Goal: Information Seeking & Learning: Learn about a topic

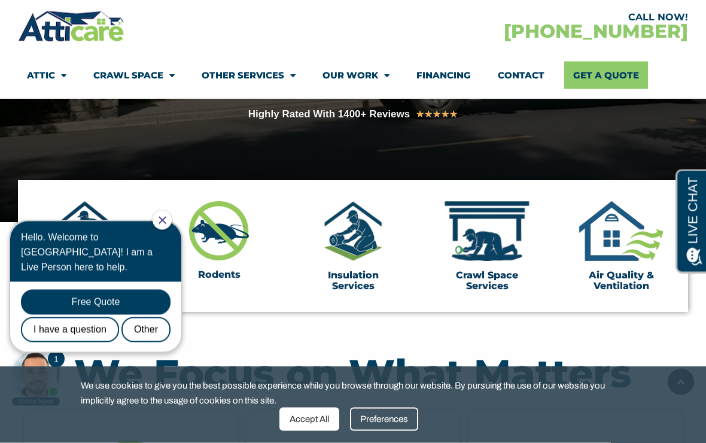
scroll to position [290, 0]
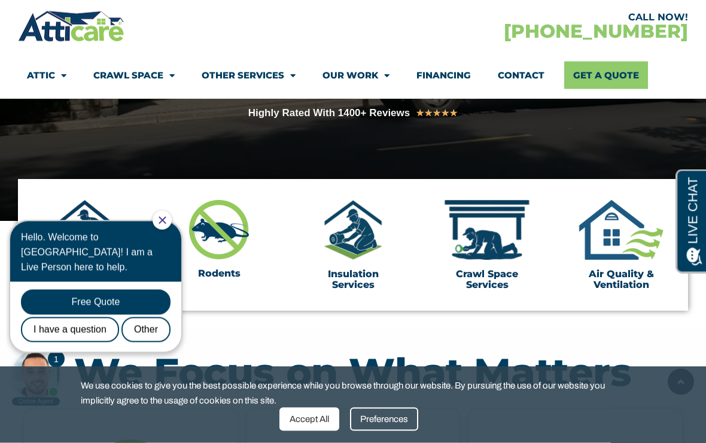
click at [367, 244] on img at bounding box center [353, 230] width 60 height 60
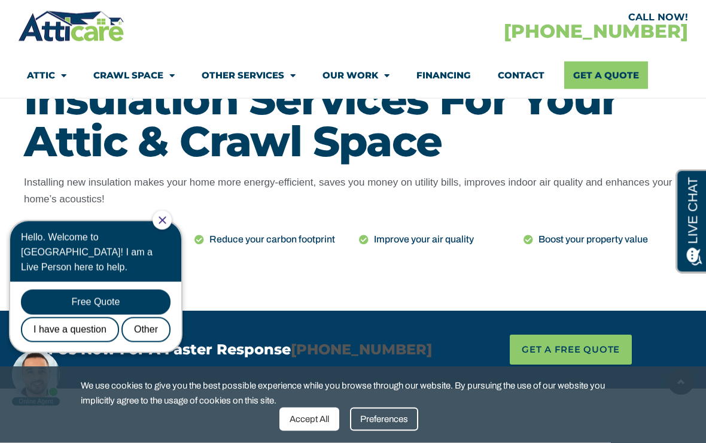
scroll to position [547, 0]
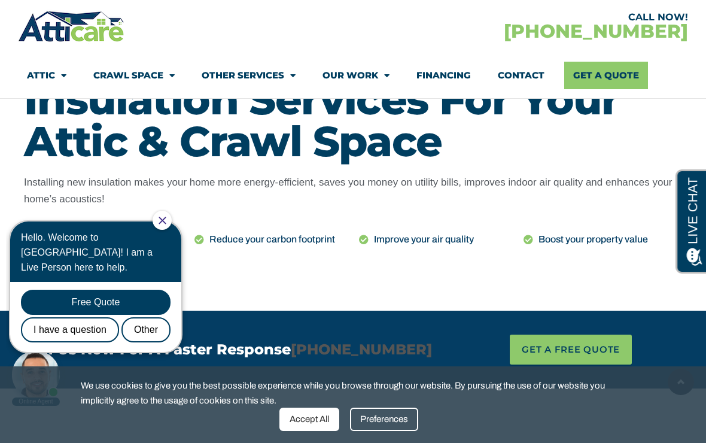
click at [171, 230] on div "Hello. Welcome to [GEOGRAPHIC_DATA]! I am a Live Person here to help." at bounding box center [96, 252] width 150 height 45
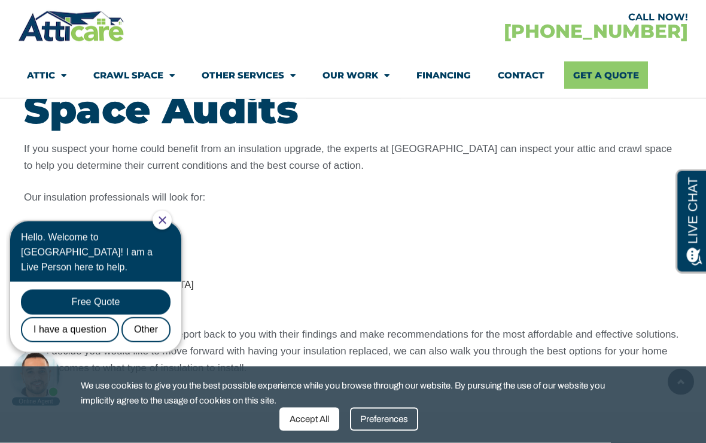
scroll to position [1380, 0]
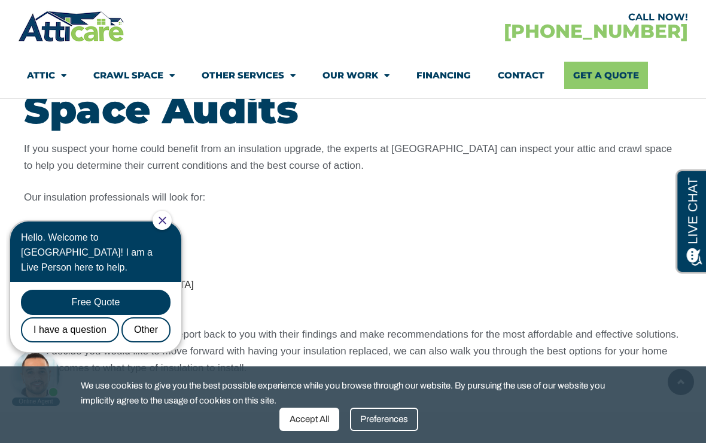
click at [311, 431] on div "Accept All" at bounding box center [309, 418] width 60 height 23
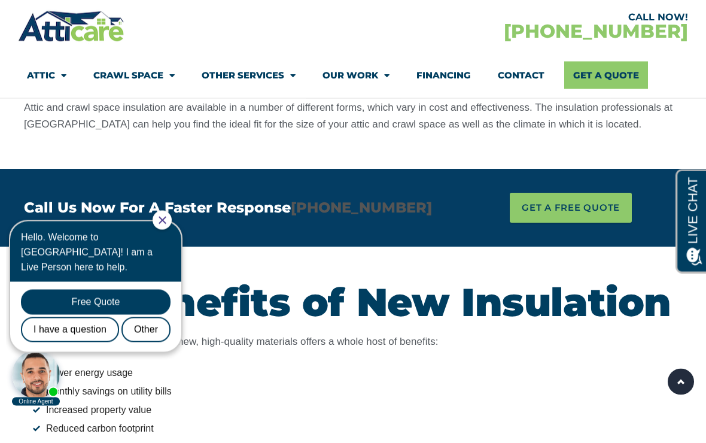
scroll to position [2382, 0]
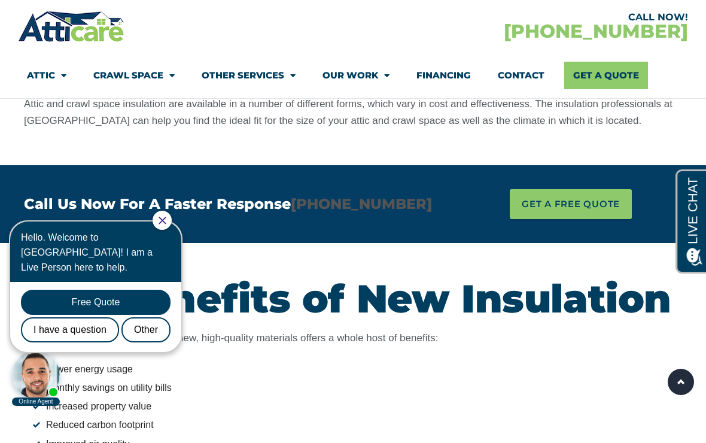
click at [647, 380] on li "Monthly savings on utility bills" at bounding box center [357, 388] width 649 height 16
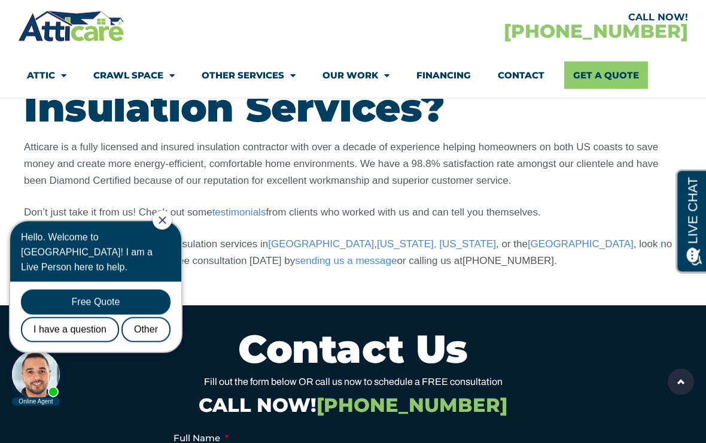
scroll to position [3342, 0]
click at [241, 206] on link "testimonials" at bounding box center [239, 211] width 54 height 11
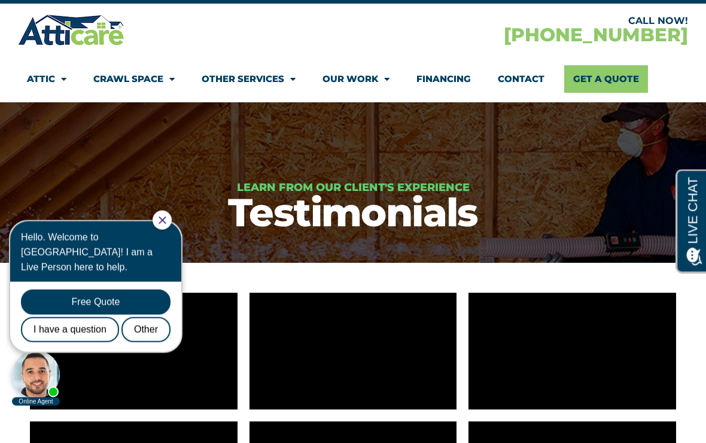
scroll to position [39, 0]
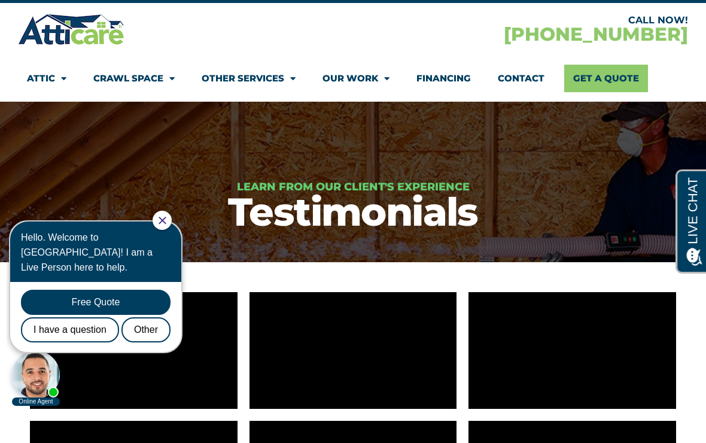
click at [166, 222] on icon "Close Chat" at bounding box center [163, 221] width 8 height 8
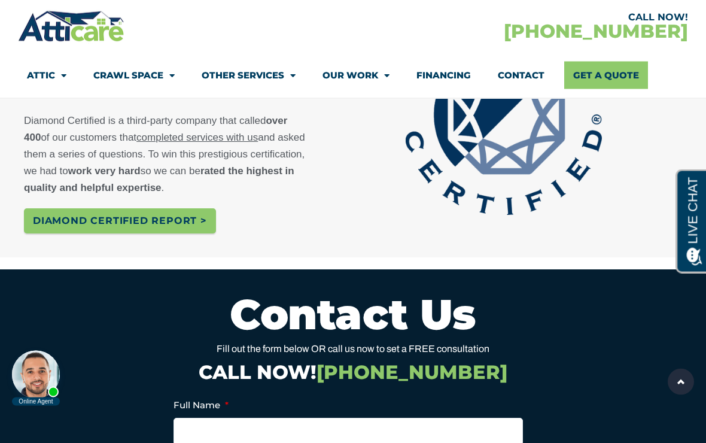
scroll to position [637, 0]
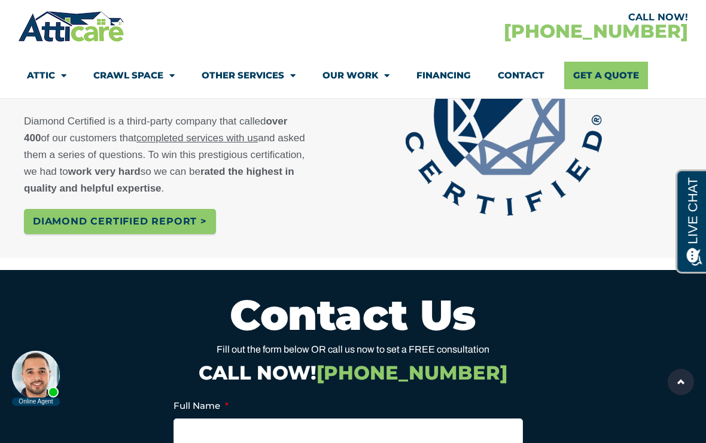
click at [199, 218] on span "Diamond certified Report >" at bounding box center [120, 221] width 174 height 19
